Goal: Transaction & Acquisition: Purchase product/service

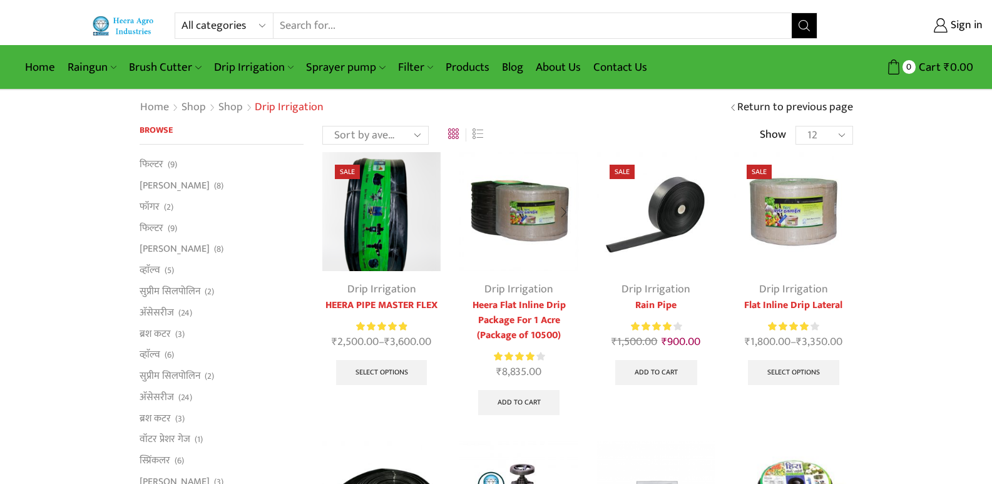
click at [515, 313] on link "Heera Flat Inline Drip Package For 1 Acre (Package of 10500)" at bounding box center [519, 320] width 118 height 45
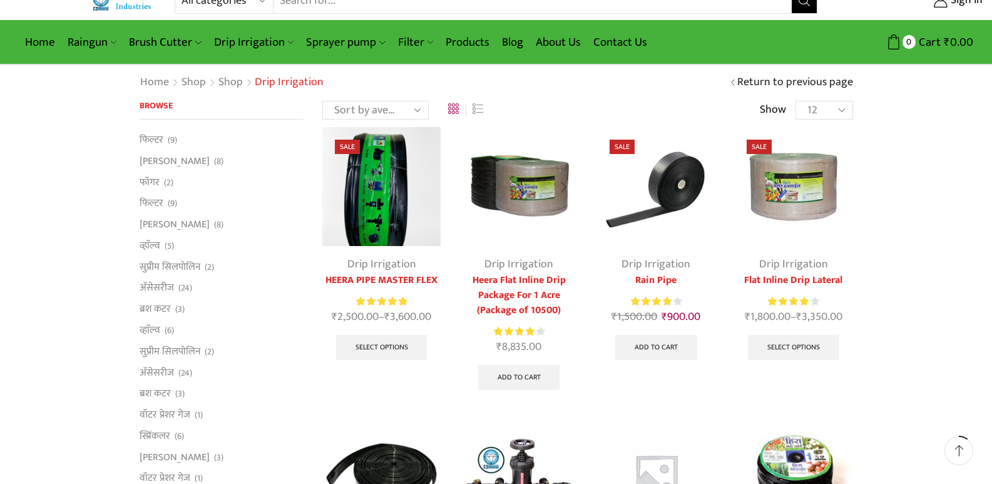
scroll to position [100, 0]
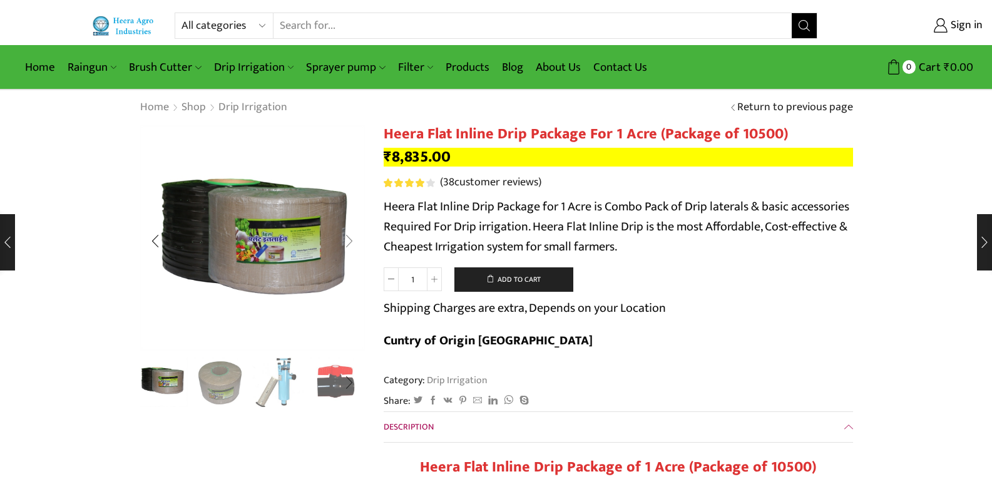
click at [353, 241] on div "Next slide" at bounding box center [349, 240] width 31 height 31
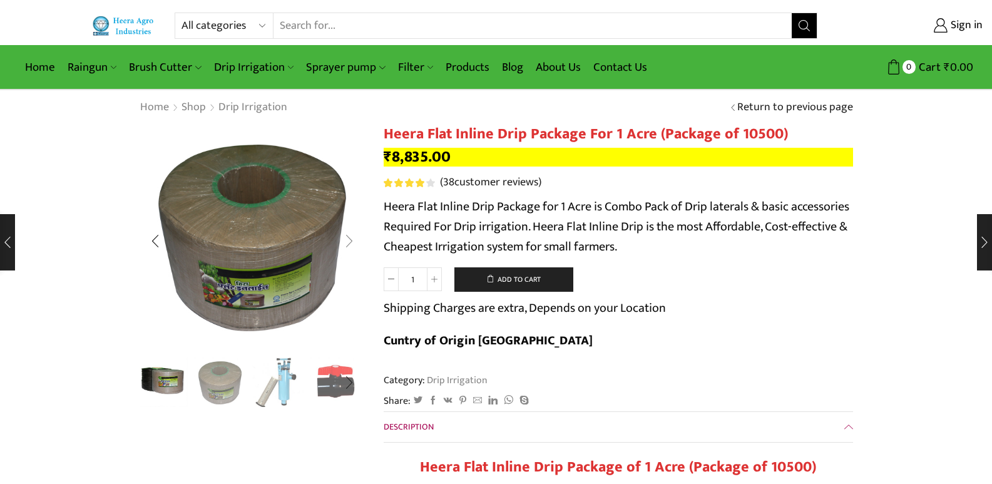
click at [353, 241] on div "Next slide" at bounding box center [349, 240] width 31 height 31
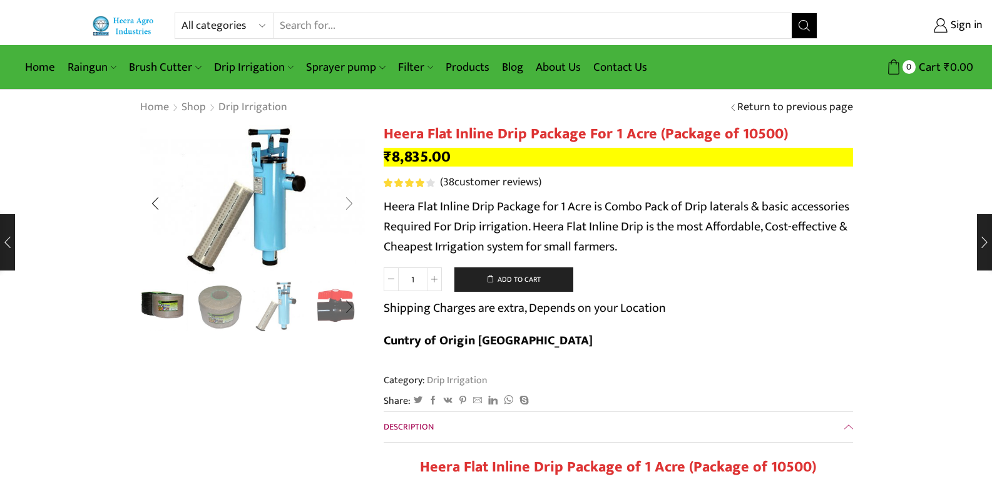
click at [346, 205] on div "Next slide" at bounding box center [349, 203] width 31 height 31
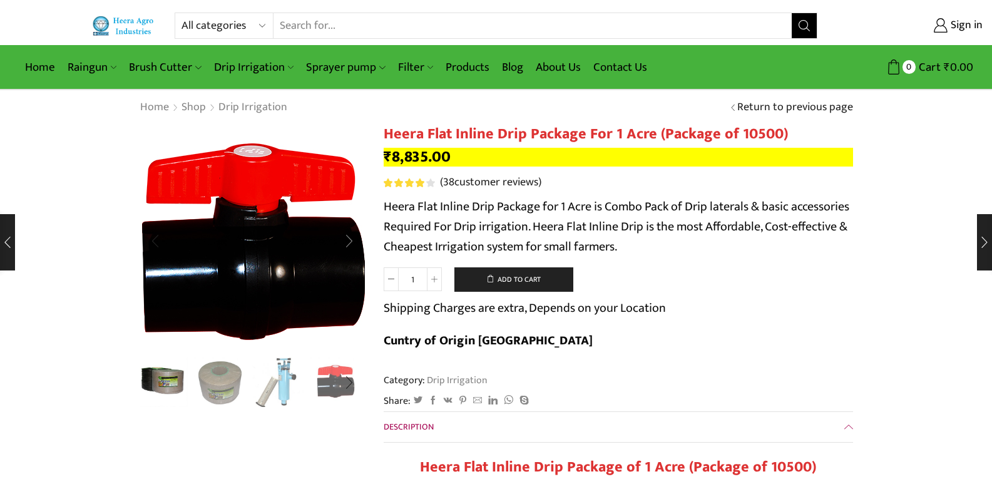
click at [346, 205] on img "4 / 10" at bounding box center [253, 251] width 313 height 313
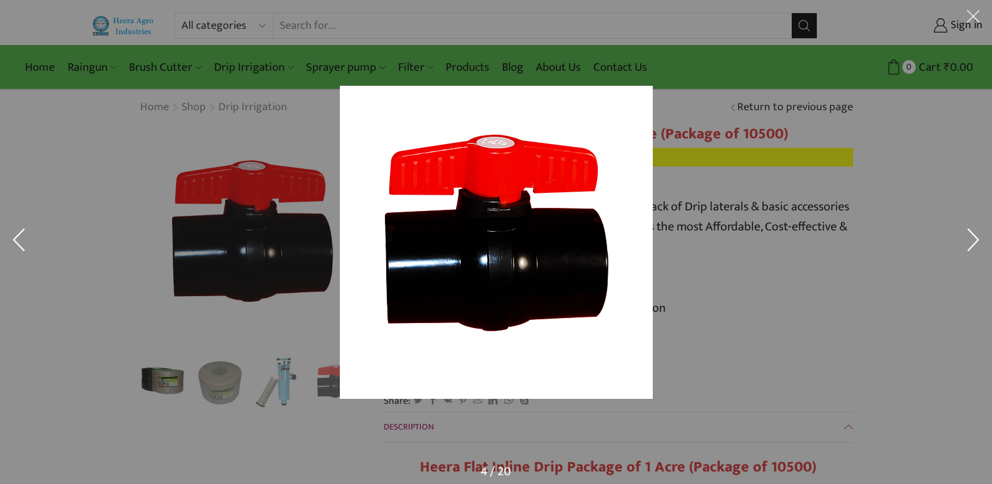
click at [159, 193] on div at bounding box center [496, 242] width 992 height 484
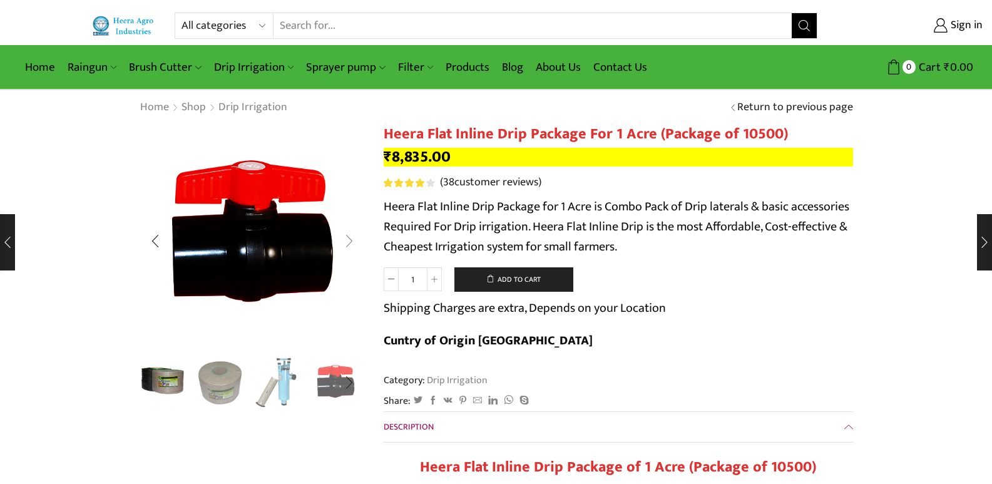
click at [351, 240] on div "Next slide" at bounding box center [349, 240] width 31 height 31
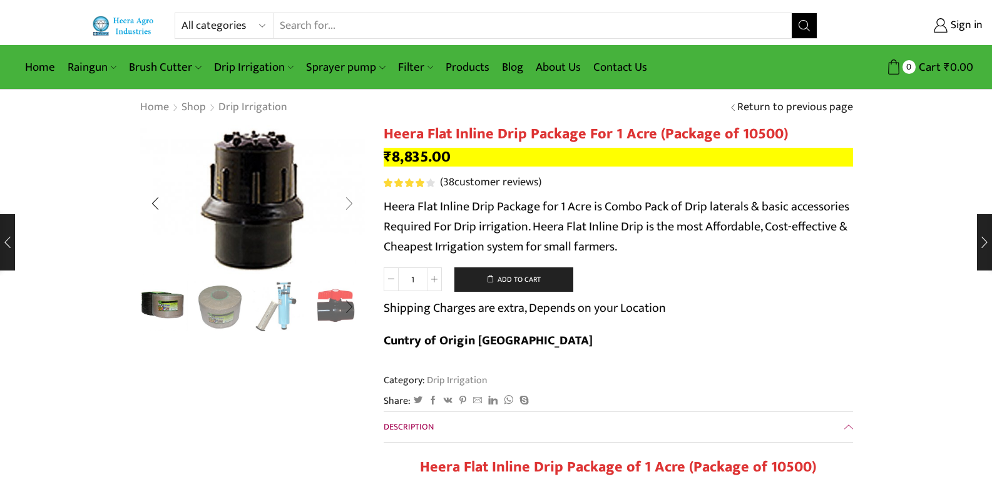
click at [352, 202] on div "Next slide" at bounding box center [349, 203] width 31 height 31
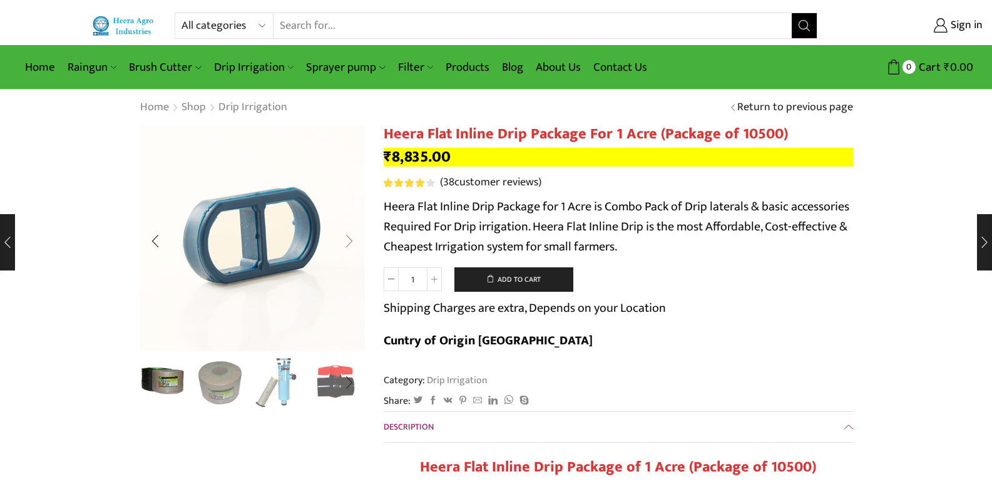
click at [351, 242] on div "Next slide" at bounding box center [349, 240] width 31 height 31
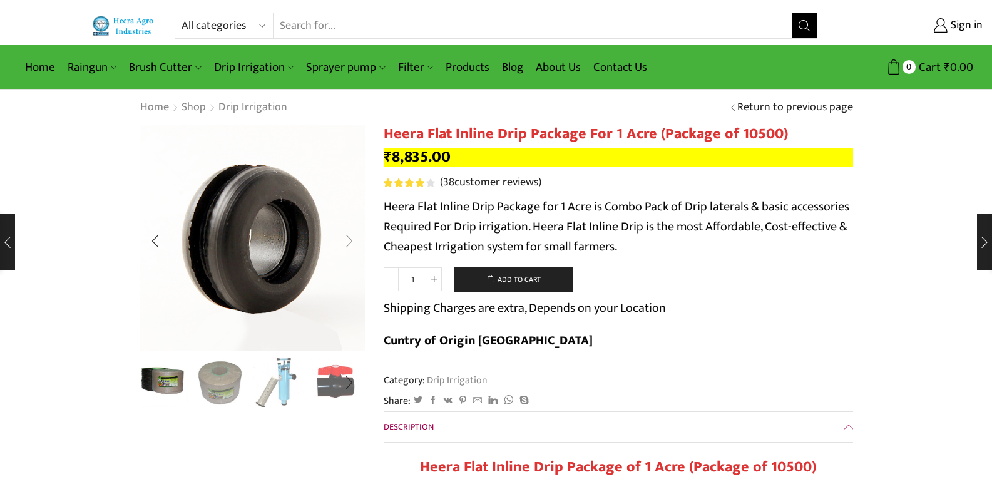
click at [349, 244] on div "Next slide" at bounding box center [349, 240] width 31 height 31
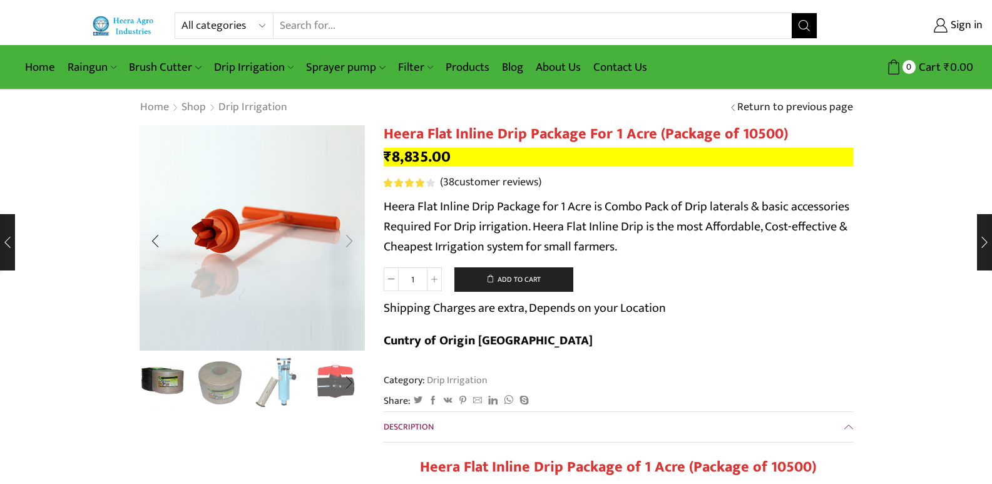
click at [349, 244] on div "Next slide" at bounding box center [349, 240] width 31 height 31
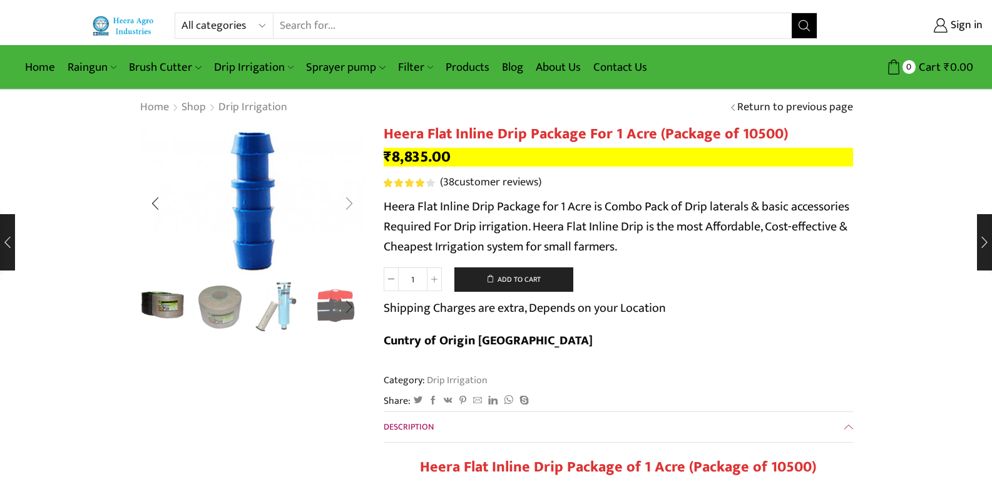
click at [351, 200] on div "Next slide" at bounding box center [349, 203] width 31 height 31
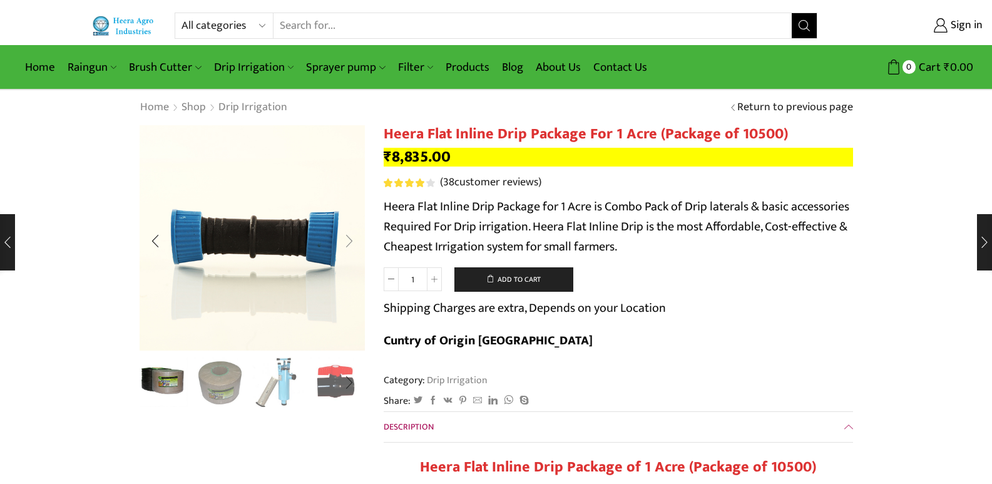
click at [354, 242] on div "Next slide" at bounding box center [349, 240] width 31 height 31
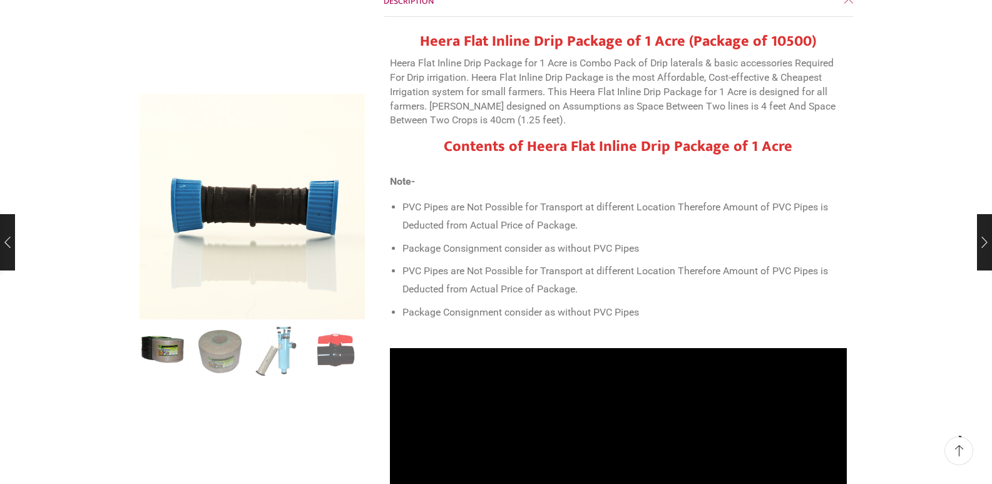
scroll to position [526, 0]
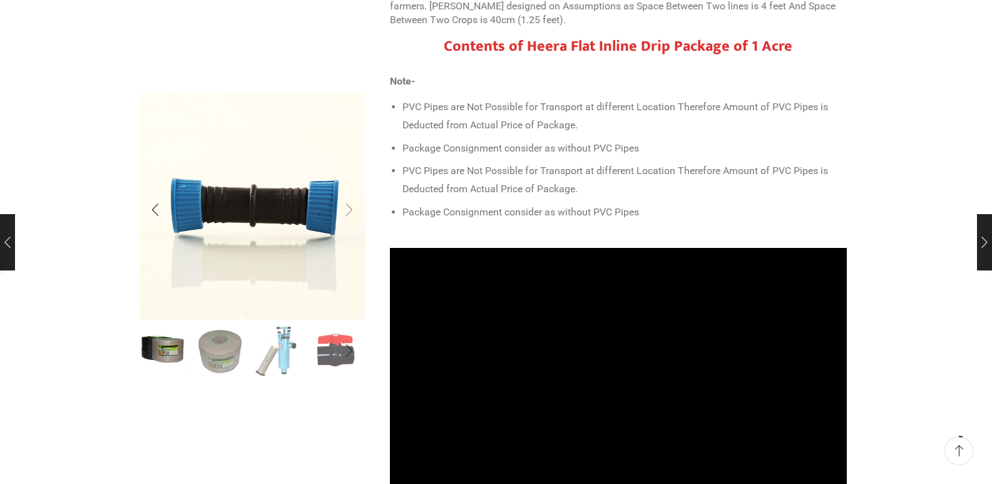
click at [349, 210] on div "Next slide" at bounding box center [349, 209] width 31 height 31
click at [349, 209] on div "Next slide" at bounding box center [349, 209] width 31 height 31
